Goal: Transaction & Acquisition: Purchase product/service

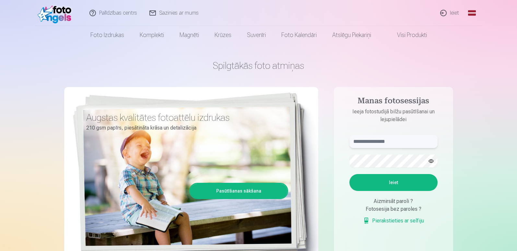
click at [403, 138] on input "text" at bounding box center [394, 141] width 88 height 13
type input "**********"
click at [350, 174] on button "Ieiet" at bounding box center [394, 182] width 88 height 17
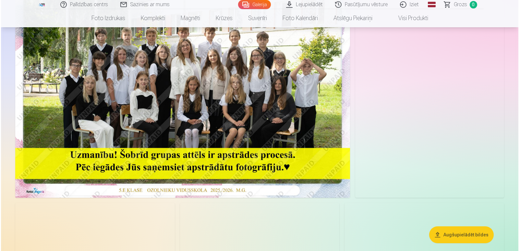
scroll to position [65, 0]
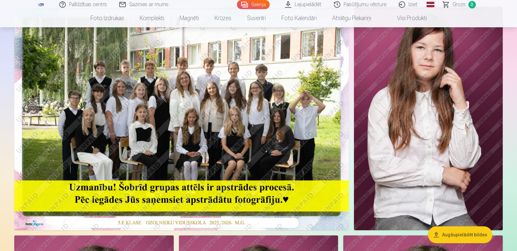
click at [231, 103] on img at bounding box center [181, 118] width 335 height 224
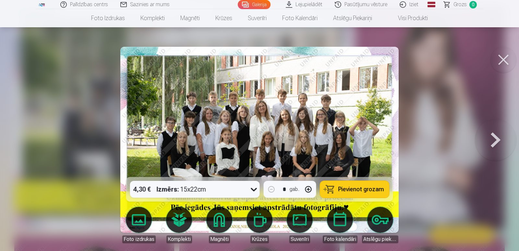
click at [304, 122] on img at bounding box center [259, 140] width 279 height 186
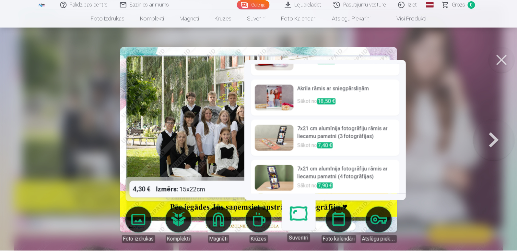
scroll to position [231, 0]
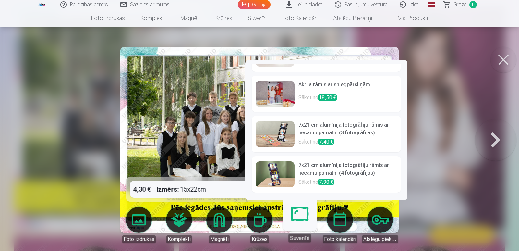
click at [300, 220] on link "Suvenīri" at bounding box center [300, 222] width 40 height 40
click at [328, 186] on body "Palīdzības centrs Sazinies ar mums Galerija Lejupielādēt Pasūtījumu vēsture Izi…" at bounding box center [259, 60] width 519 height 251
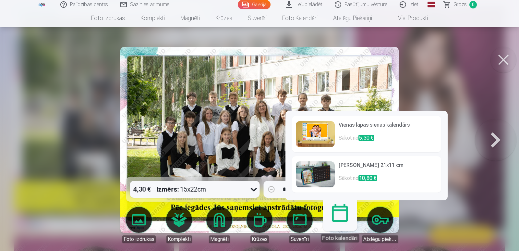
click at [387, 216] on link "Atslēgu piekariņi" at bounding box center [380, 225] width 36 height 36
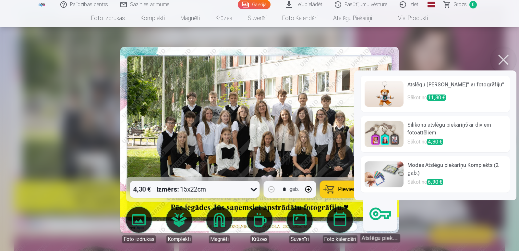
click at [425, 36] on div at bounding box center [259, 125] width 519 height 251
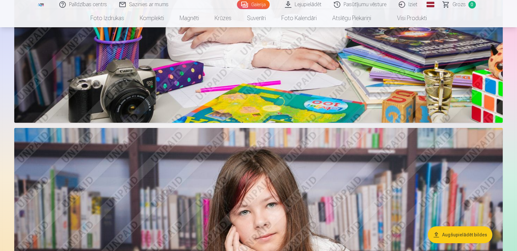
scroll to position [1298, 0]
